Goal: Task Accomplishment & Management: Use online tool/utility

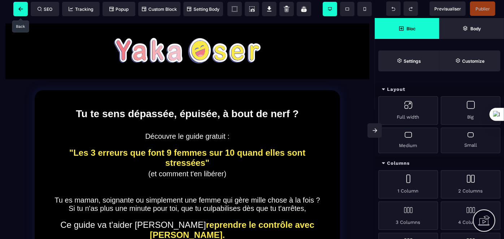
click at [20, 9] on icon at bounding box center [20, 9] width 5 height 4
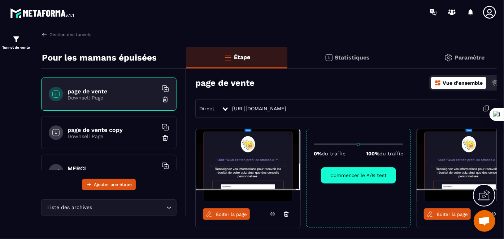
click at [118, 134] on p "Downsell Page" at bounding box center [112, 137] width 90 height 6
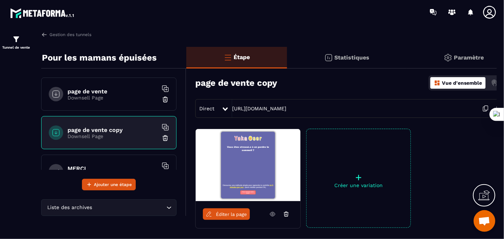
click at [119, 102] on div "page de vente Downsell Page" at bounding box center [108, 94] width 135 height 33
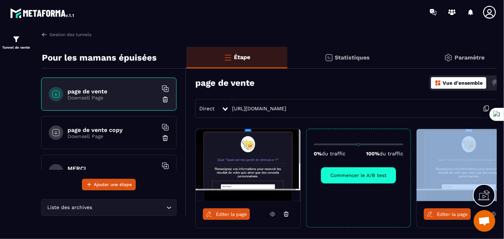
drag, startPoint x: 436, startPoint y: 229, endPoint x: 411, endPoint y: 229, distance: 25.3
click at [411, 229] on div "Éditer la page 0% du traffic 100% du traffic Commencer le A/B test Éditer la pa…" at bounding box center [353, 196] width 335 height 135
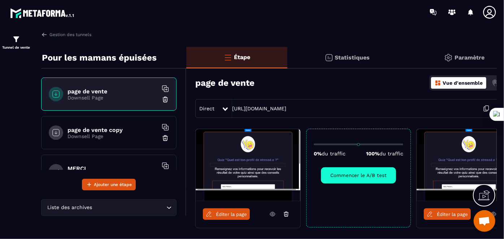
click at [458, 227] on div "Éditer la page" at bounding box center [468, 214] width 105 height 26
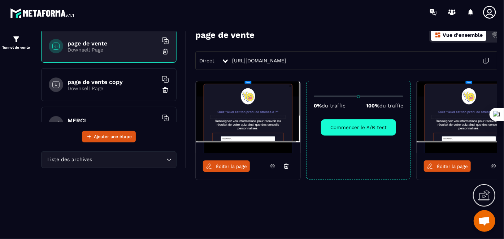
scroll to position [48, 0]
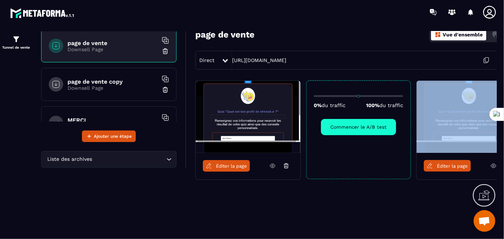
drag, startPoint x: 363, startPoint y: 220, endPoint x: 421, endPoint y: 222, distance: 58.8
click at [421, 222] on div "Étape Statistiques Paramètre page de vente Vue d'ensemble Actions Direct [URL][…" at bounding box center [353, 114] width 335 height 231
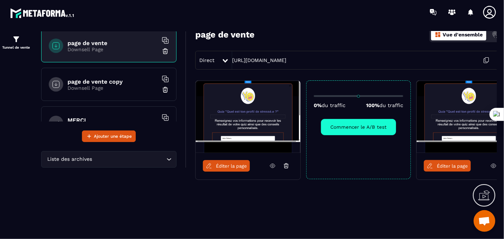
click at [446, 216] on div "Étape Statistiques Paramètre page de vente Vue d'ensemble Actions Direct [URL][…" at bounding box center [353, 114] width 335 height 231
click at [475, 153] on div "Éditer la page" at bounding box center [468, 166] width 105 height 26
click at [493, 171] on div "Éditer la page" at bounding box center [468, 166] width 105 height 26
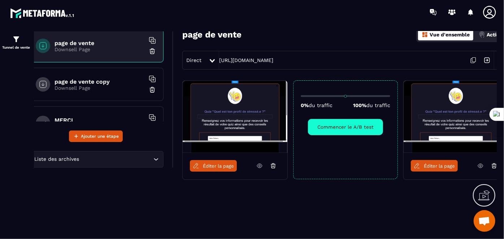
scroll to position [48, 24]
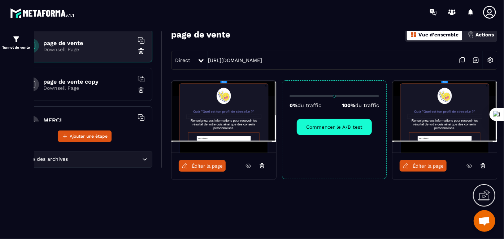
click at [482, 166] on icon at bounding box center [483, 166] width 6 height 6
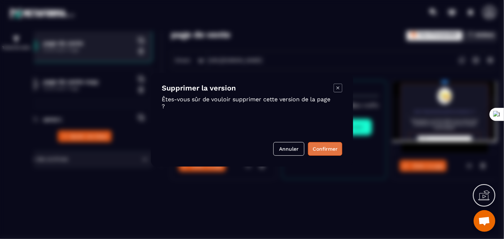
click at [319, 147] on button "Confirmer" at bounding box center [325, 149] width 34 height 14
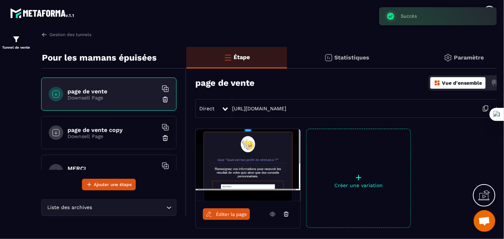
click at [485, 107] on icon at bounding box center [486, 109] width 14 height 14
click at [483, 110] on icon at bounding box center [486, 109] width 14 height 14
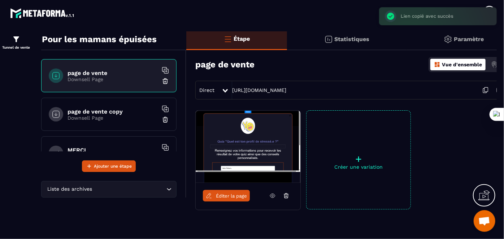
scroll to position [49, 0]
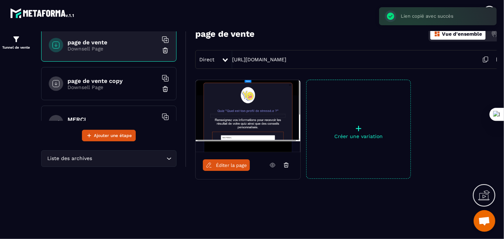
click at [495, 59] on img at bounding box center [499, 60] width 14 height 14
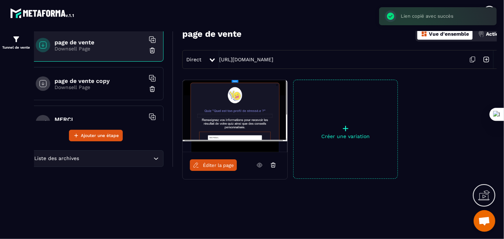
scroll to position [49, 24]
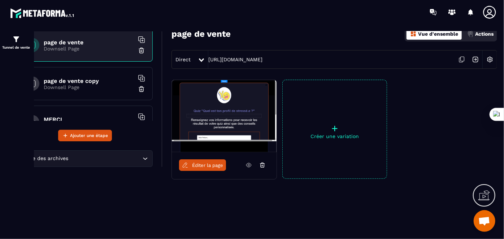
click at [493, 60] on img at bounding box center [490, 60] width 14 height 14
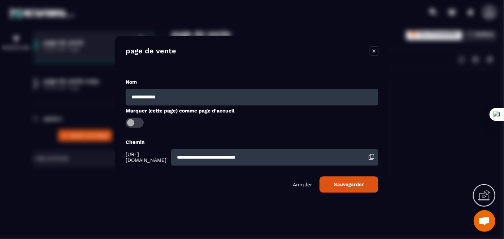
click at [303, 187] on p "Annuler" at bounding box center [302, 185] width 19 height 6
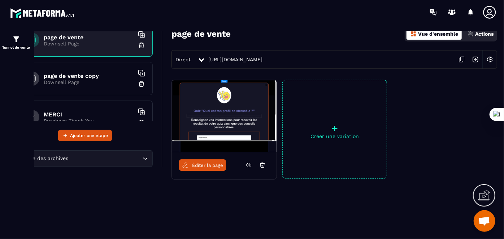
scroll to position [0, 0]
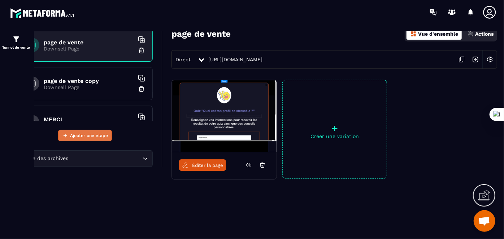
click at [84, 137] on span "Ajouter une étape" at bounding box center [89, 135] width 38 height 7
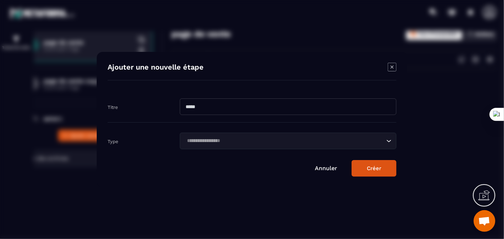
click at [214, 106] on input "Modal window" at bounding box center [288, 107] width 217 height 17
click at [182, 143] on div "Type Loading..." at bounding box center [252, 136] width 289 height 27
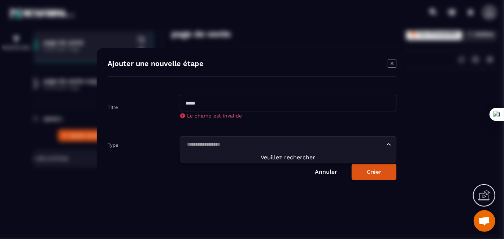
click at [205, 144] on input "Search for option" at bounding box center [284, 145] width 200 height 8
click at [235, 148] on input "Search for option" at bounding box center [284, 145] width 200 height 8
click at [280, 158] on span "Veuillez rechercher" at bounding box center [288, 157] width 54 height 7
click at [329, 173] on link "Annuler" at bounding box center [326, 172] width 22 height 7
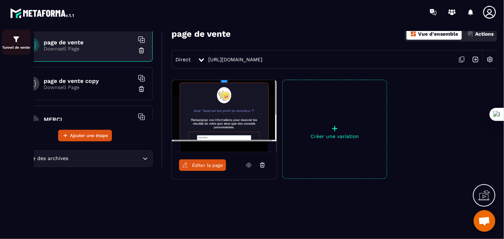
click at [17, 44] on div "Tunnel de vente" at bounding box center [16, 42] width 29 height 14
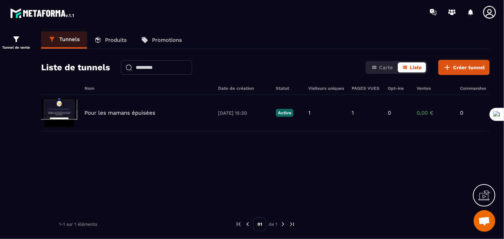
click at [113, 40] on p "Produits" at bounding box center [116, 40] width 22 height 6
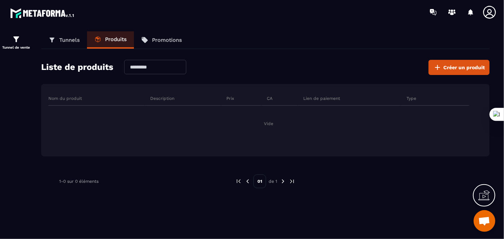
click at [161, 39] on p "Promotions" at bounding box center [167, 40] width 30 height 6
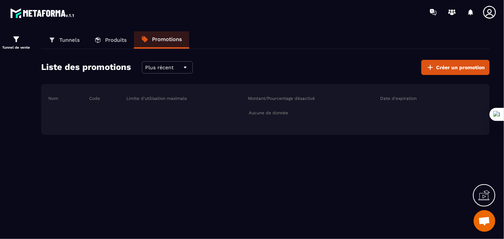
click at [113, 38] on p "Produits" at bounding box center [116, 40] width 22 height 6
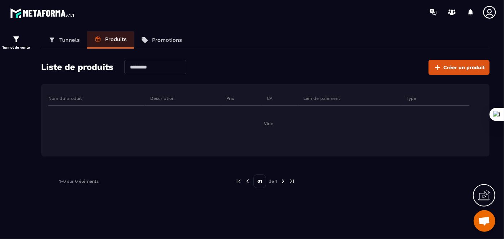
click at [65, 40] on p "Tunnels" at bounding box center [69, 40] width 21 height 6
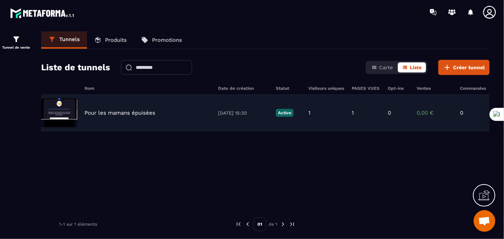
click at [354, 115] on div "1" at bounding box center [365, 113] width 29 height 6
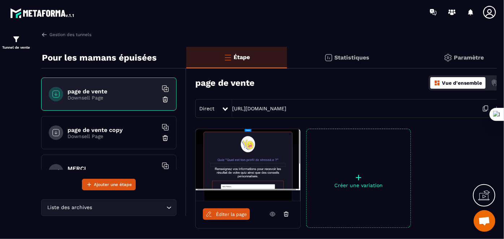
click at [225, 111] on icon at bounding box center [225, 110] width 5 height 4
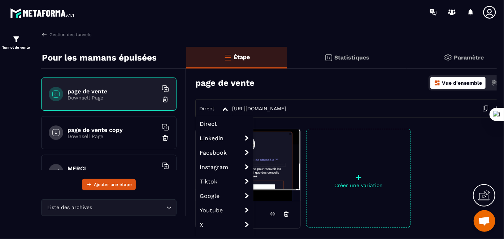
click at [225, 109] on icon at bounding box center [225, 110] width 5 height 4
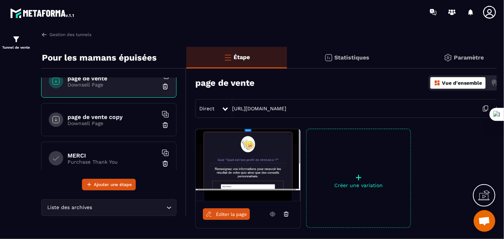
scroll to position [23, 0]
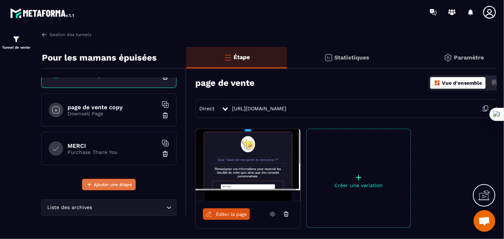
click at [107, 181] on span "Ajouter une étape" at bounding box center [113, 184] width 38 height 7
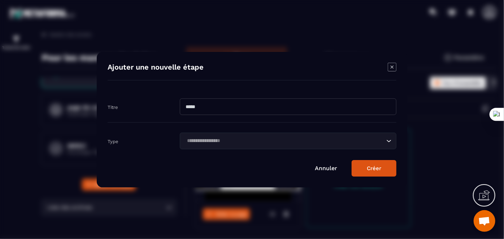
click at [225, 109] on input "Modal window" at bounding box center [288, 107] width 217 height 17
type input "**********"
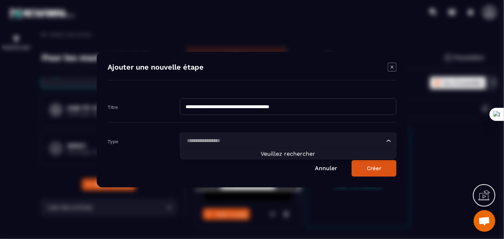
click at [276, 147] on div "Loading..." at bounding box center [288, 141] width 217 height 17
click at [372, 167] on button "Créer" at bounding box center [373, 168] width 45 height 17
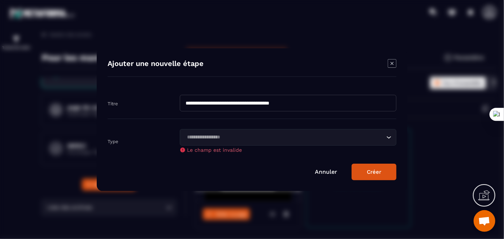
click at [140, 149] on div "Type Loading... Le champ est invalide" at bounding box center [252, 136] width 289 height 34
click at [388, 143] on div "Loading..." at bounding box center [288, 137] width 217 height 17
drag, startPoint x: 328, startPoint y: 172, endPoint x: 322, endPoint y: 170, distance: 5.8
click at [327, 172] on link "Annuler" at bounding box center [326, 172] width 22 height 7
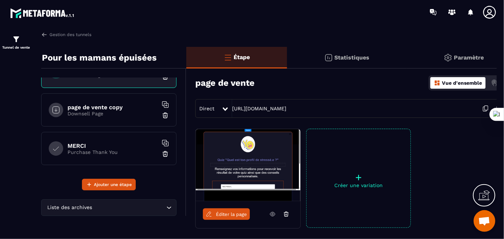
scroll to position [0, 0]
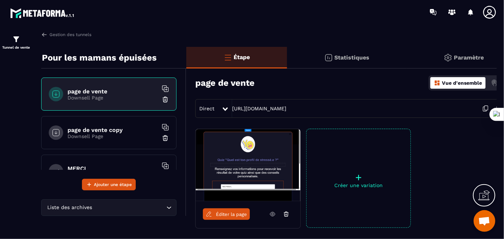
click at [112, 95] on p "Downsell Page" at bounding box center [112, 98] width 90 height 6
click at [225, 110] on icon at bounding box center [225, 110] width 5 height 4
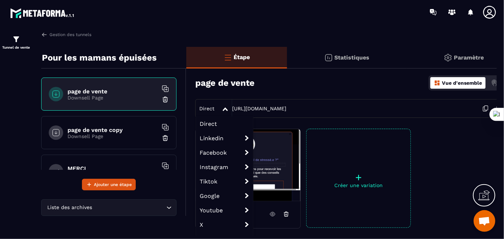
click at [225, 110] on icon at bounding box center [225, 110] width 5 height 4
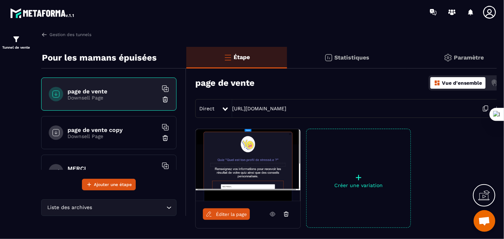
click at [402, 108] on div "Direct [URL][DOMAIN_NAME]" at bounding box center [358, 108] width 326 height 19
click at [396, 110] on div "Direct [URL][DOMAIN_NAME]" at bounding box center [358, 108] width 326 height 19
drag, startPoint x: 391, startPoint y: 109, endPoint x: 231, endPoint y: 109, distance: 160.6
click at [231, 109] on div "Direct [URL][DOMAIN_NAME]" at bounding box center [358, 108] width 326 height 19
copy div "[URL][DOMAIN_NAME]"
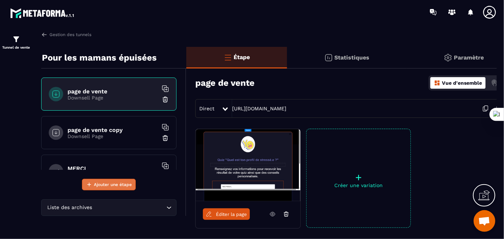
click at [115, 184] on span "Ajouter une étape" at bounding box center [113, 184] width 38 height 7
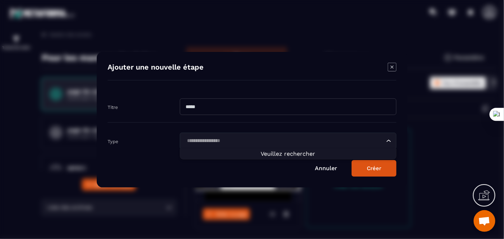
click at [201, 139] on input "Search for option" at bounding box center [284, 141] width 200 height 8
paste input "**********"
type input "**********"
click at [218, 107] on input "Modal window" at bounding box center [288, 107] width 217 height 17
type input "**********"
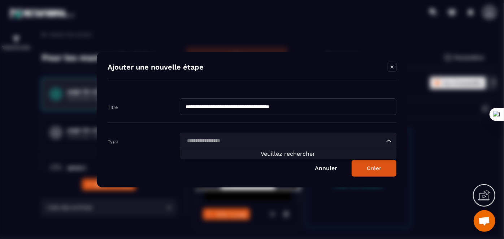
click at [249, 140] on input "Search for option" at bounding box center [284, 141] width 200 height 8
paste input "**********"
type input "**********"
click at [372, 167] on button "Créer" at bounding box center [373, 168] width 45 height 17
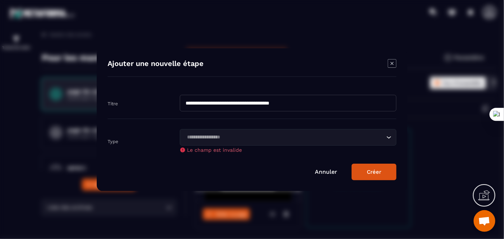
click at [318, 148] on div "Le champ est invalide" at bounding box center [288, 150] width 217 height 6
click at [345, 140] on input "Search for option" at bounding box center [284, 138] width 200 height 8
click at [290, 151] on span "Veuillez rechercher" at bounding box center [288, 150] width 54 height 7
click at [289, 151] on span "Veuillez rechercher" at bounding box center [288, 150] width 54 height 7
click at [205, 141] on input "Search for option" at bounding box center [284, 138] width 200 height 8
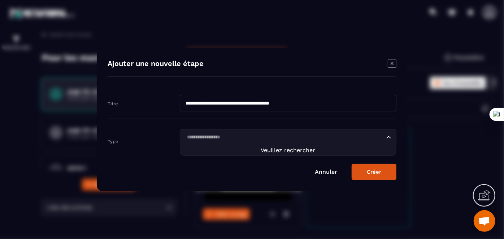
click at [203, 137] on input "Search for option" at bounding box center [284, 138] width 200 height 8
click at [243, 136] on input "Search for option" at bounding box center [284, 138] width 200 height 8
click at [244, 136] on input "Search for option" at bounding box center [284, 138] width 200 height 8
click at [392, 63] on icon "Modal window" at bounding box center [391, 63] width 3 height 3
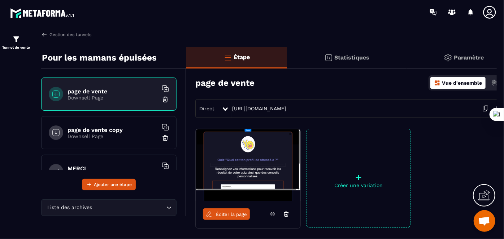
click at [44, 34] on img at bounding box center [44, 34] width 6 height 6
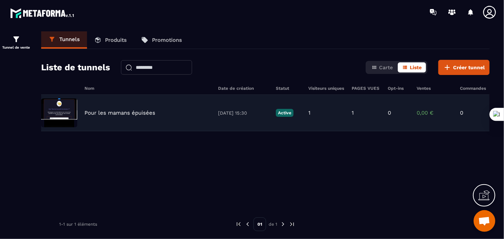
click at [60, 107] on img at bounding box center [59, 113] width 36 height 29
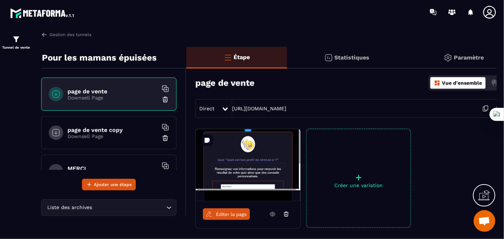
click at [254, 161] on img at bounding box center [248, 165] width 105 height 72
click at [227, 213] on span "Éditer la page" at bounding box center [231, 214] width 31 height 5
